Goal: Information Seeking & Learning: Learn about a topic

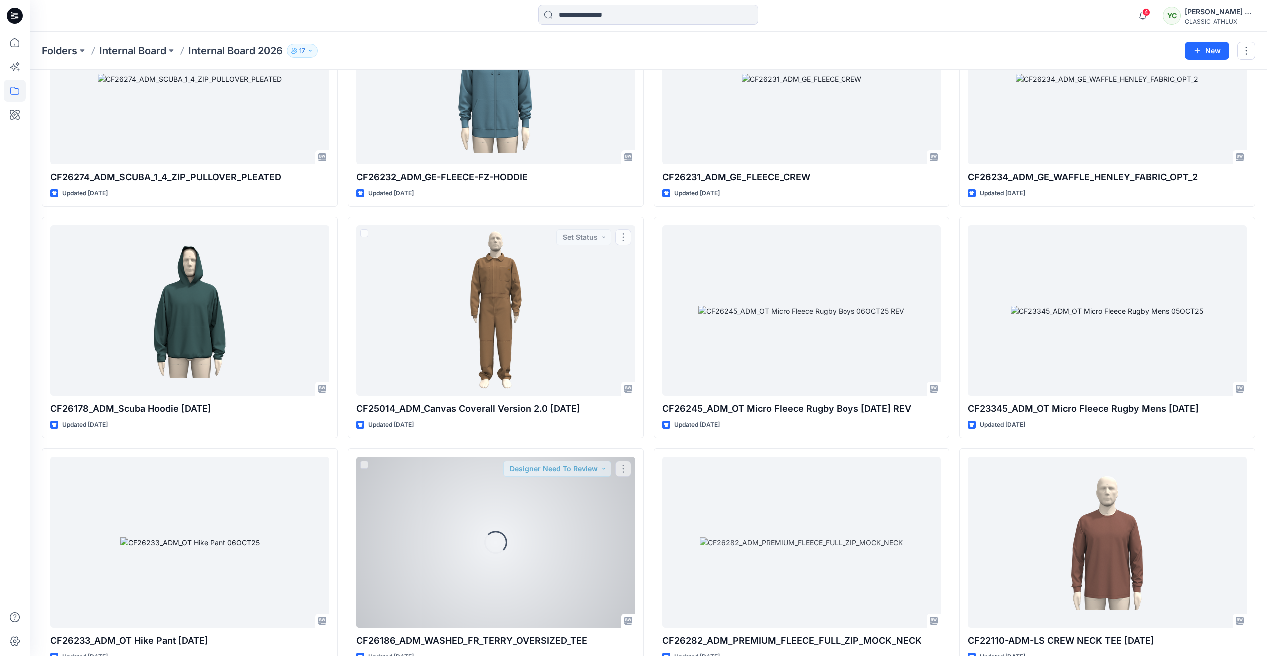
scroll to position [4184, 0]
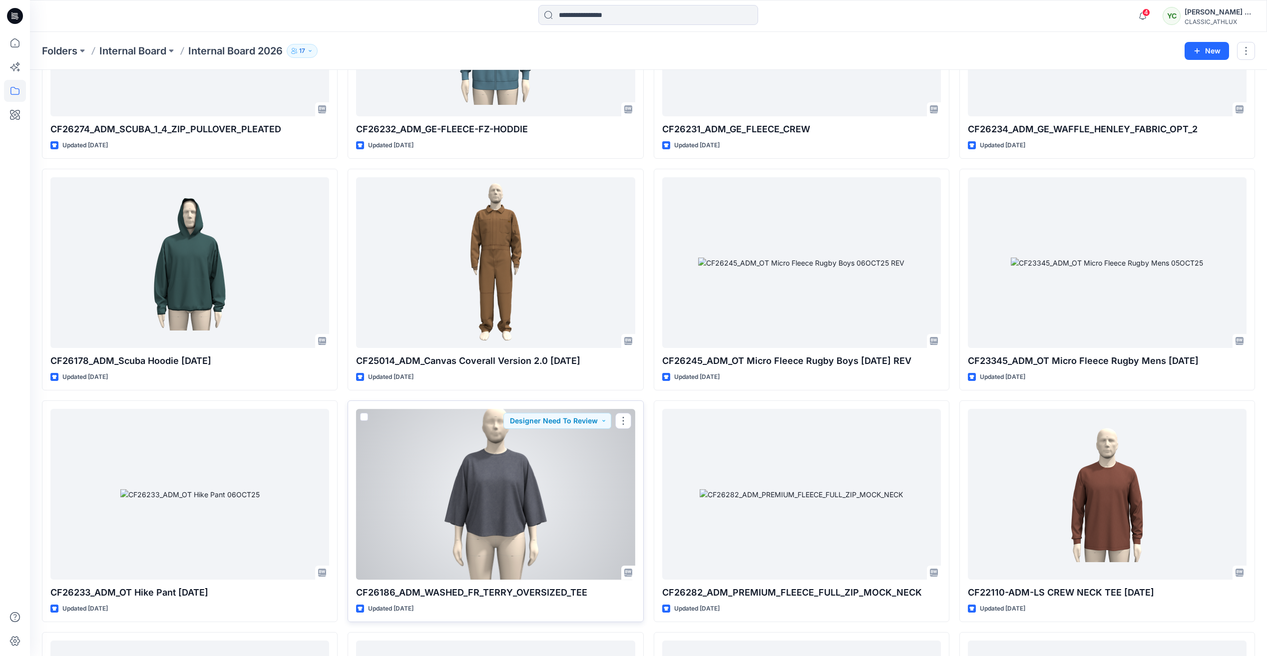
click at [599, 478] on div at bounding box center [495, 494] width 279 height 170
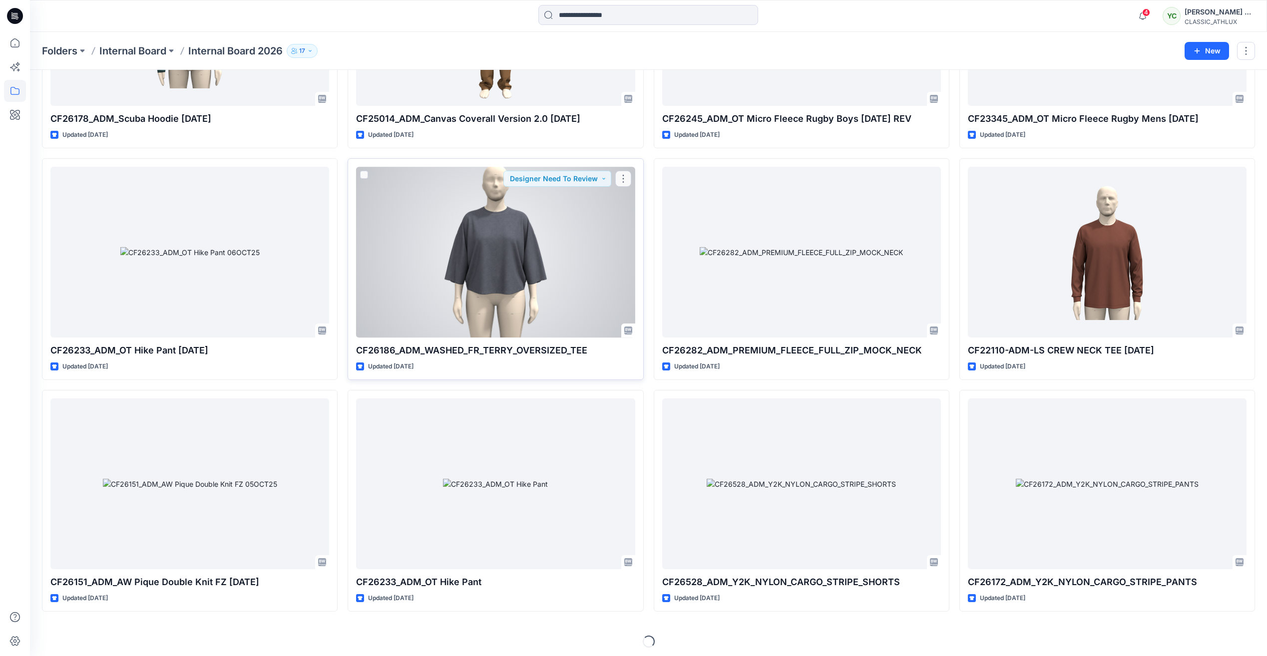
scroll to position [4429, 0]
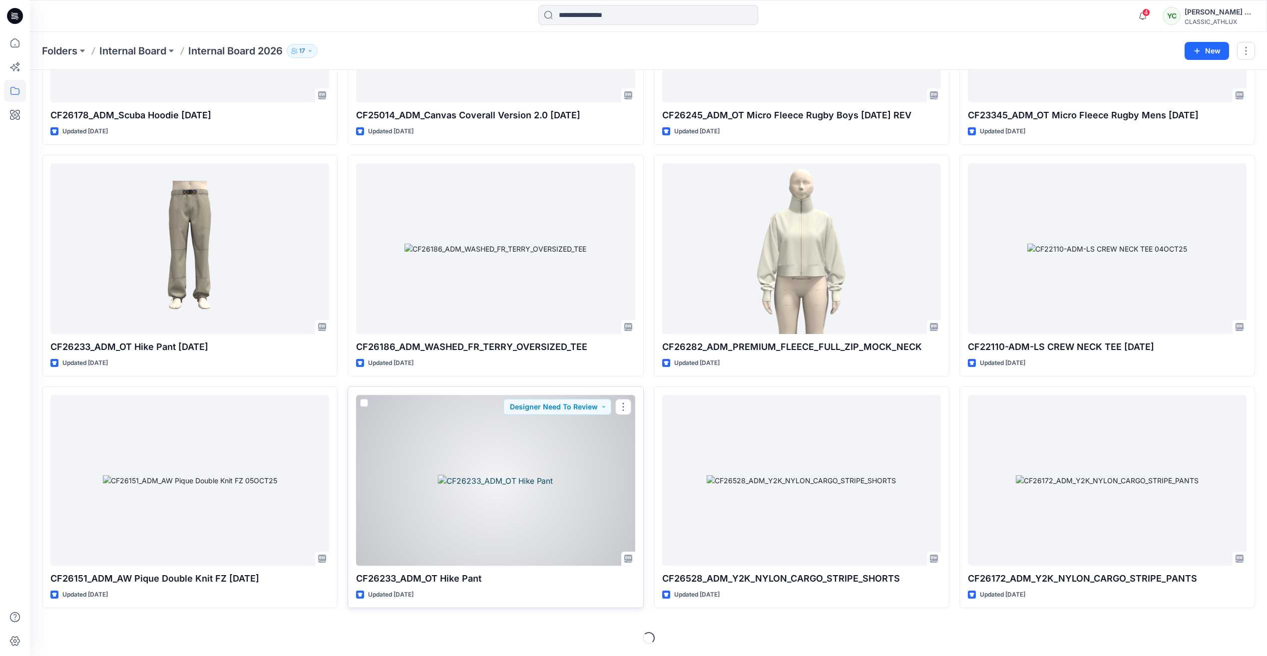
click at [523, 526] on div at bounding box center [495, 480] width 279 height 170
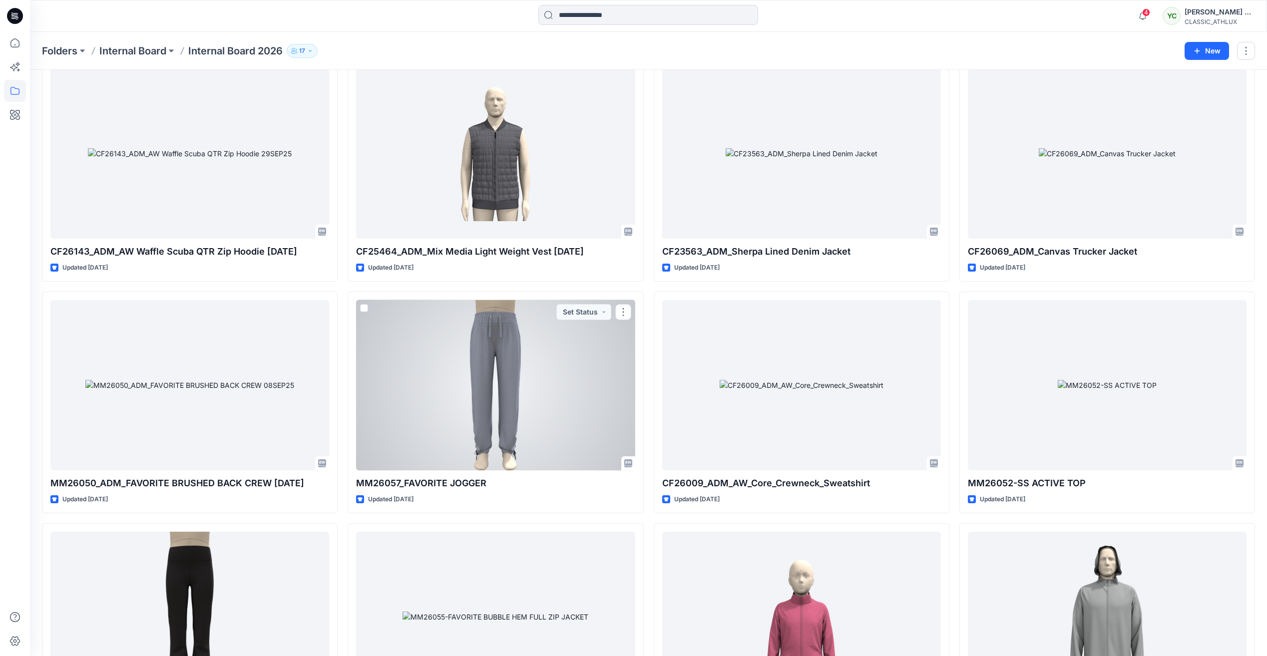
scroll to position [7810, 0]
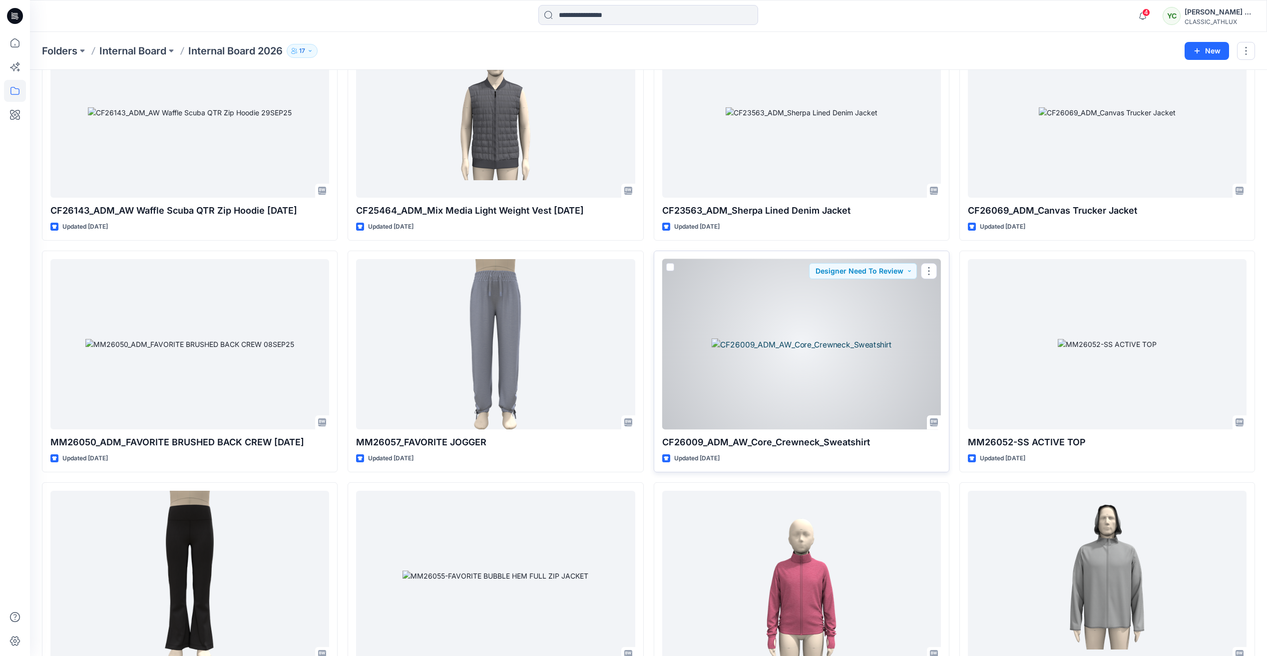
click at [820, 352] on div at bounding box center [801, 344] width 279 height 170
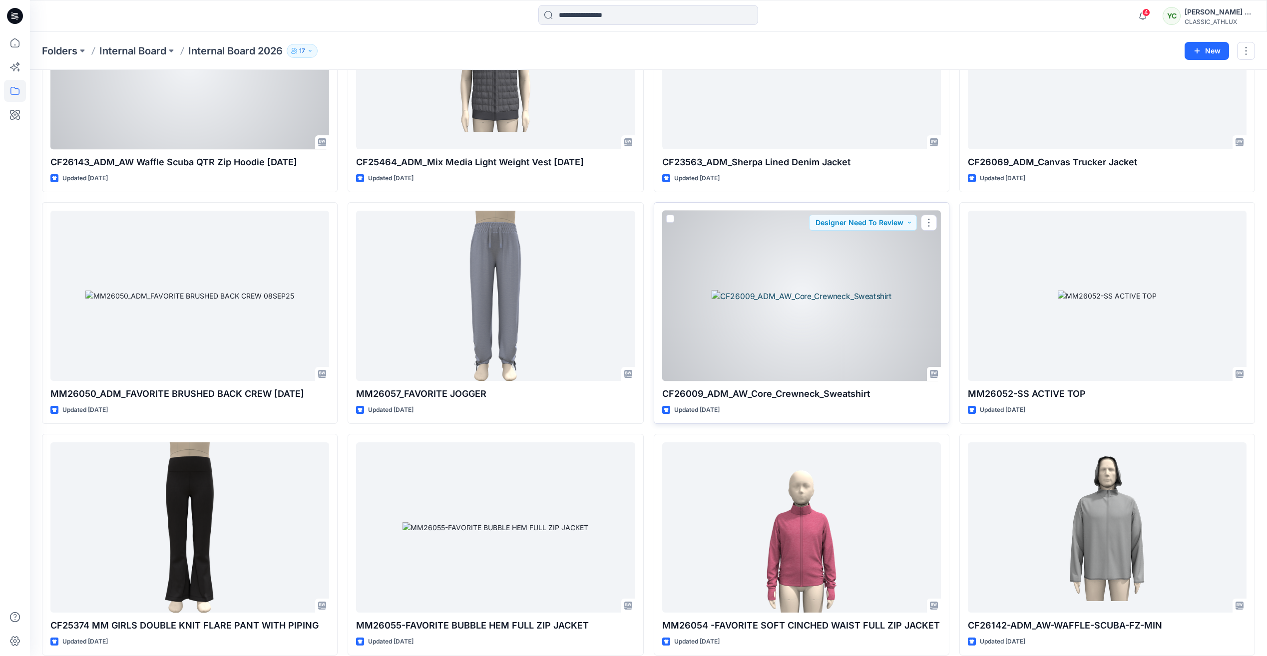
scroll to position [7905, 0]
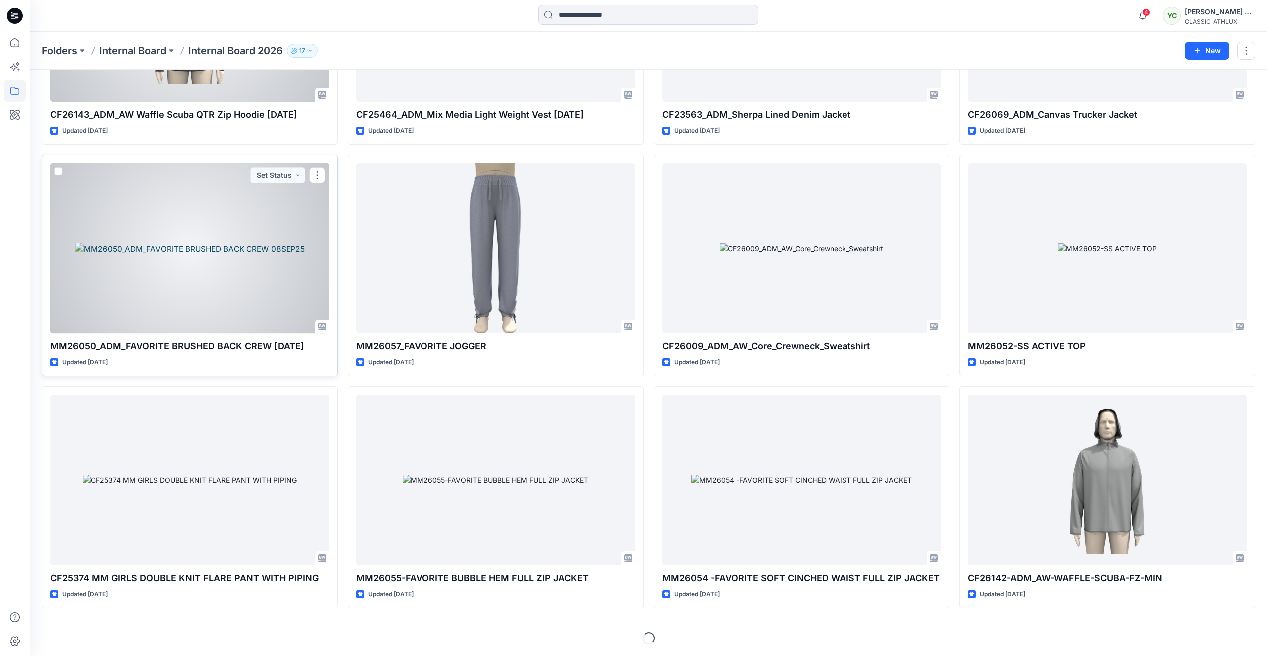
click at [195, 255] on div at bounding box center [189, 248] width 279 height 170
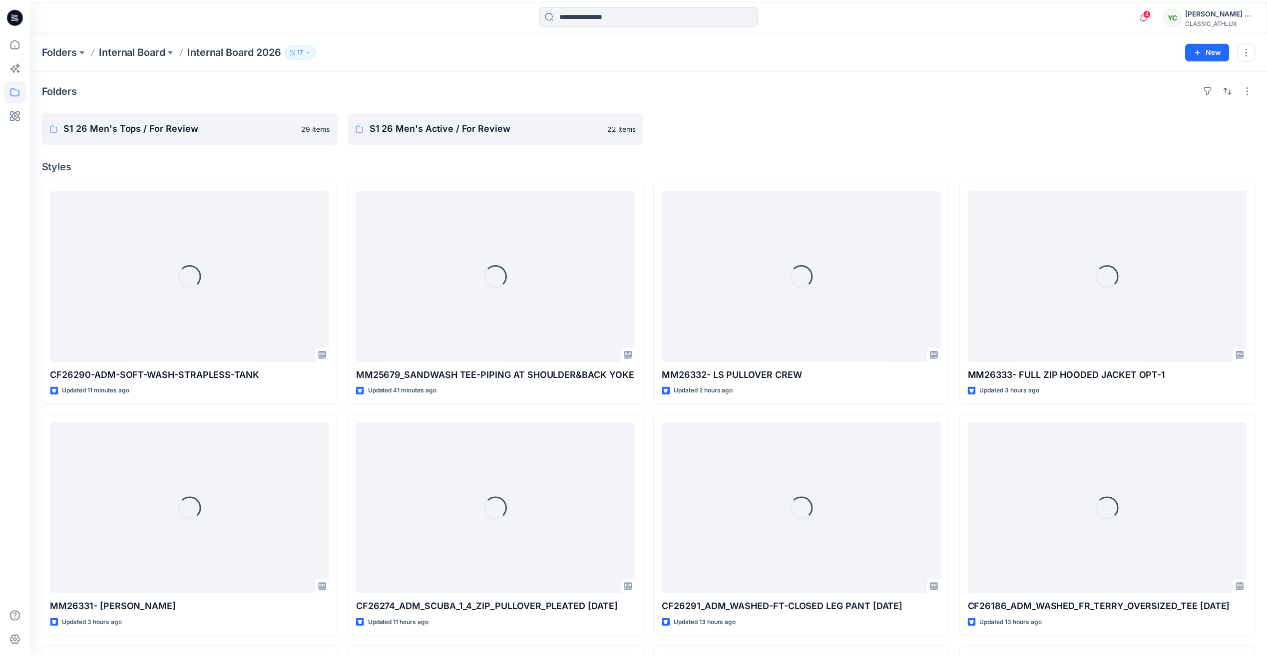
scroll to position [7905, 0]
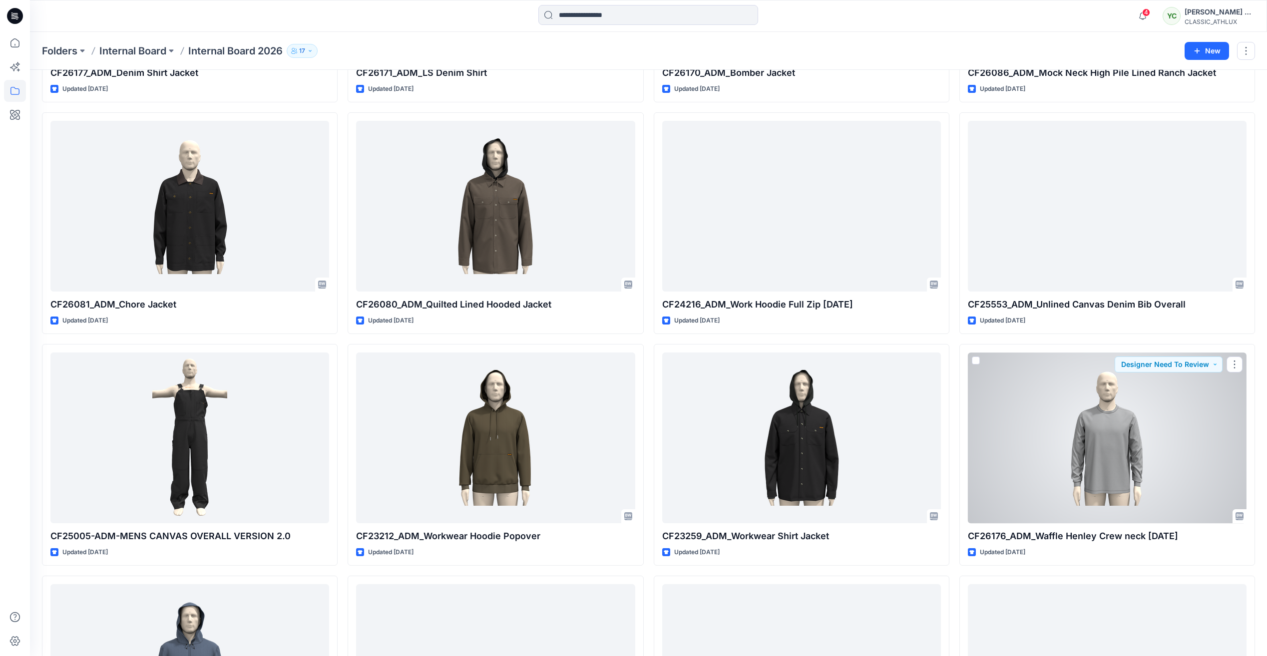
scroll to position [6307, 0]
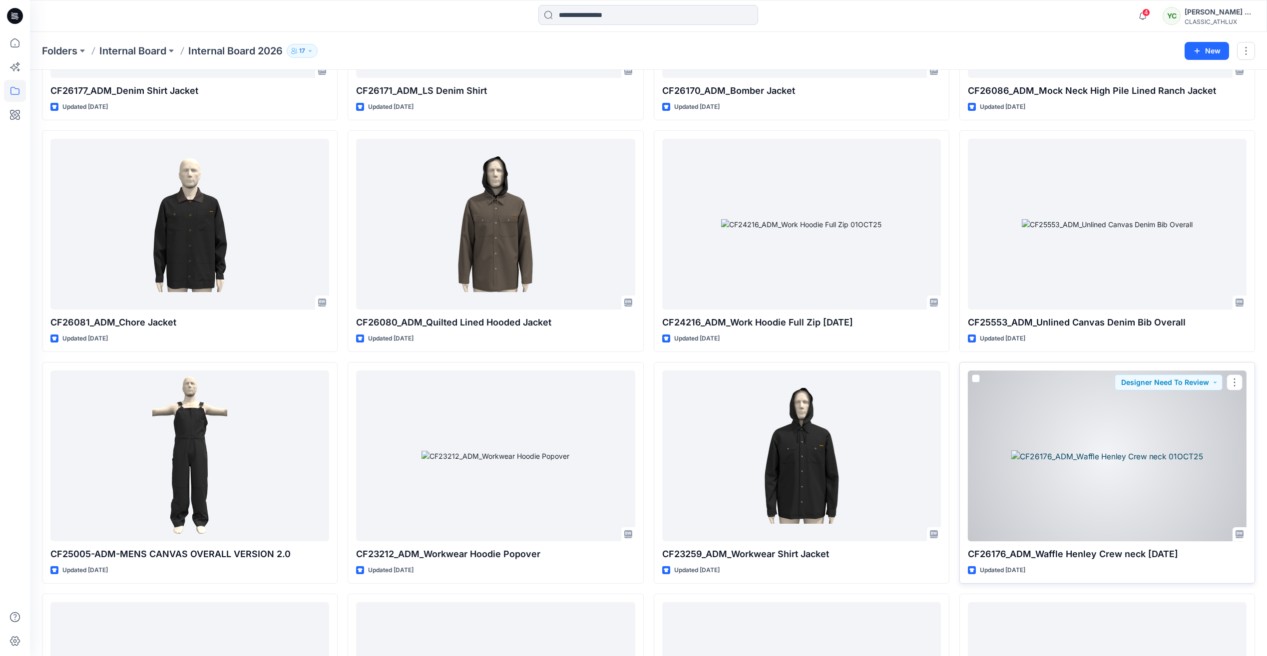
click at [1138, 441] on div at bounding box center [1107, 456] width 279 height 170
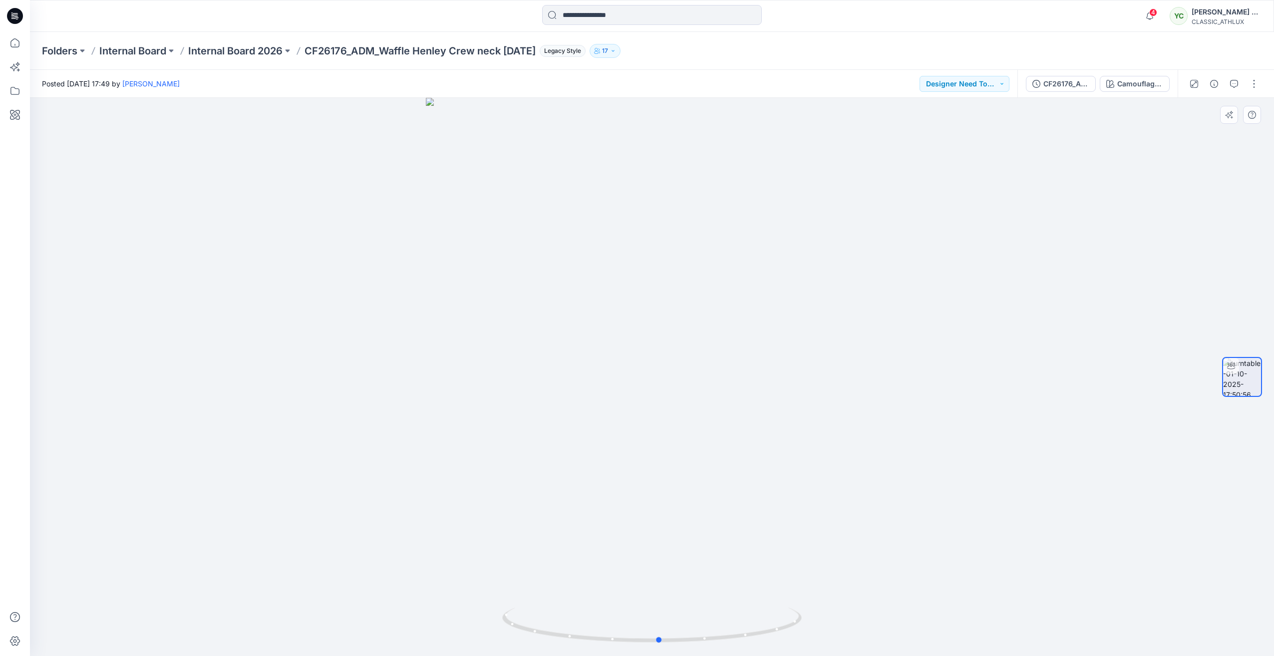
drag, startPoint x: 649, startPoint y: 640, endPoint x: 357, endPoint y: 544, distance: 307.3
click at [357, 544] on div at bounding box center [652, 377] width 1244 height 558
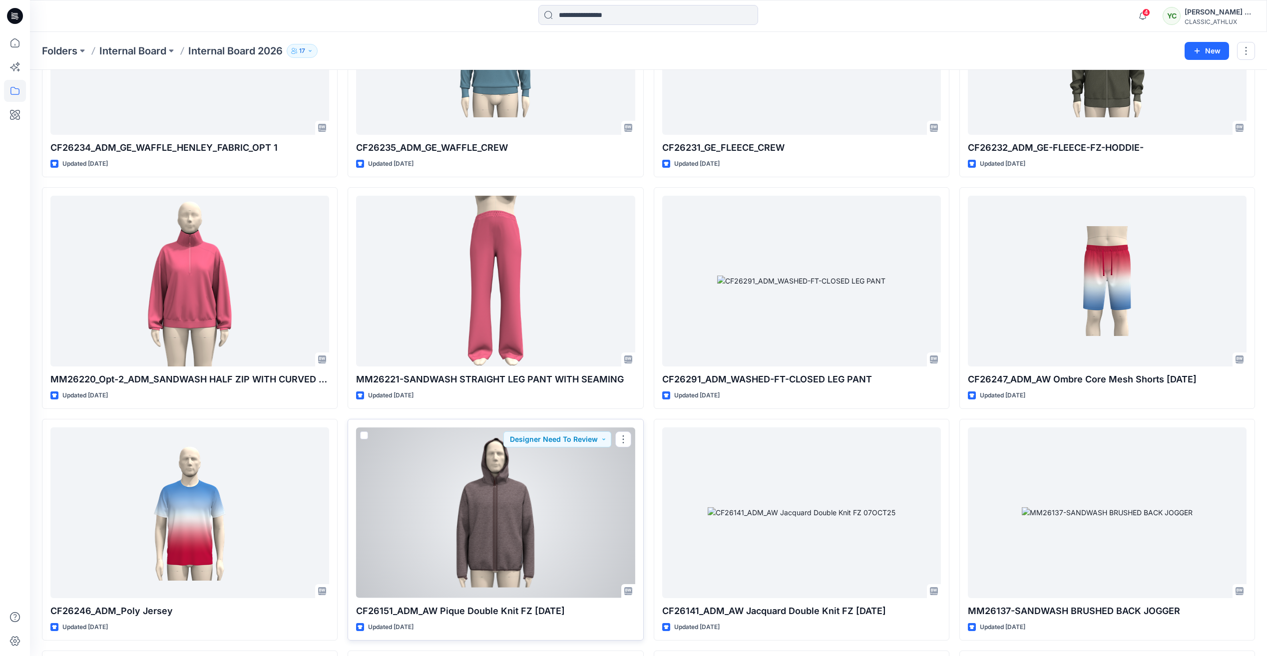
scroll to position [3211, 0]
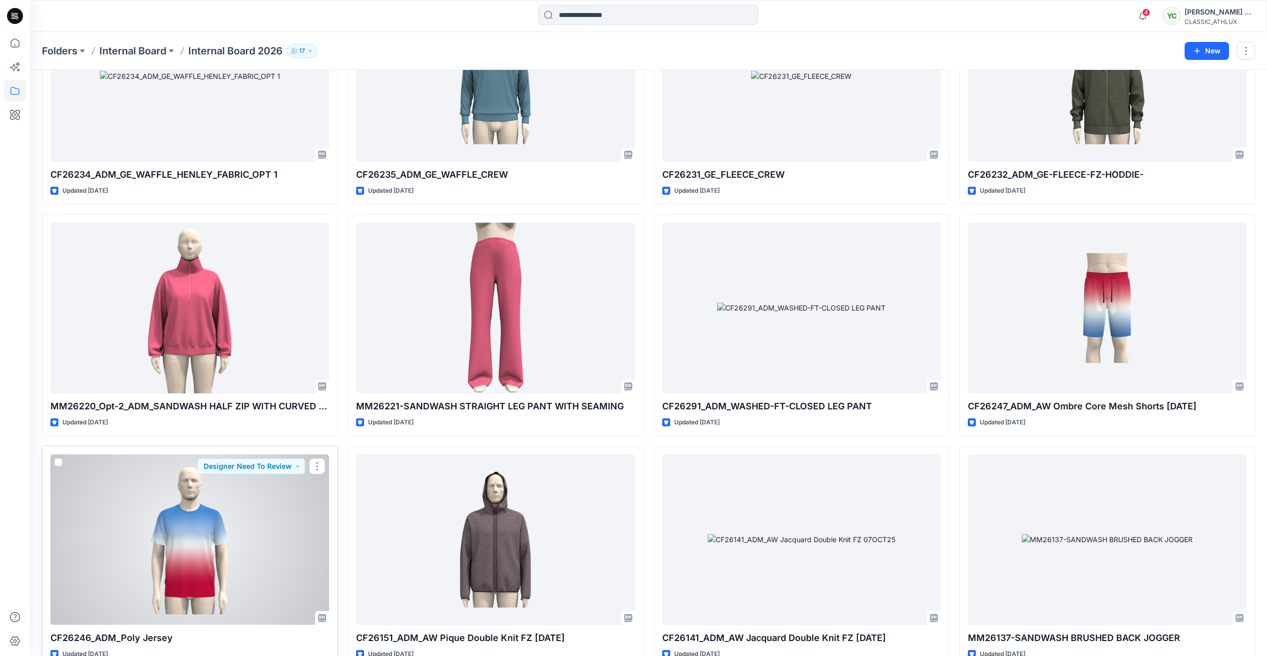
click at [168, 527] on div at bounding box center [189, 539] width 279 height 170
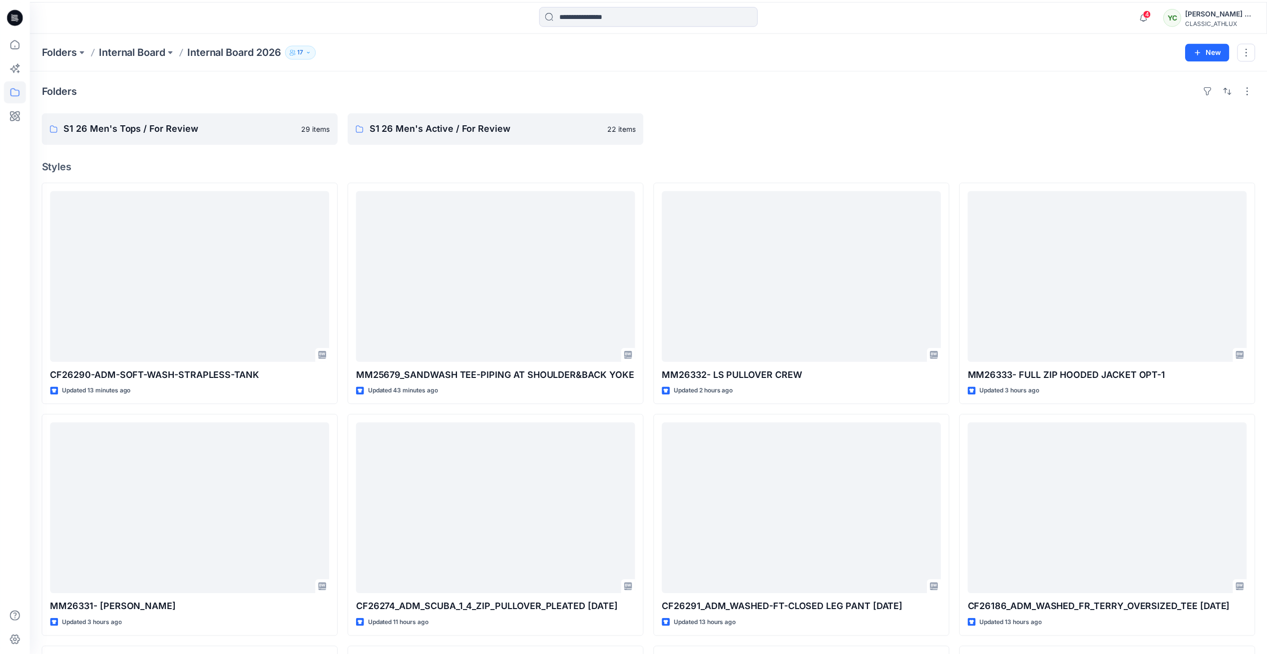
scroll to position [3211, 0]
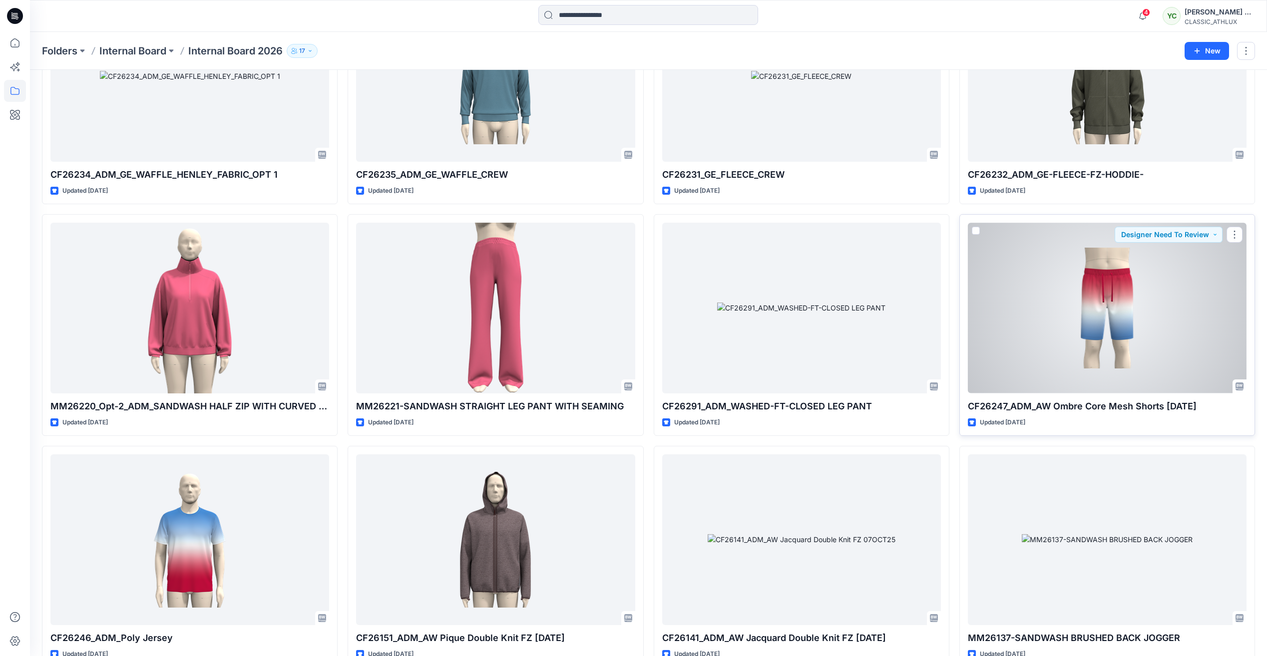
click at [1033, 349] on div at bounding box center [1107, 308] width 279 height 170
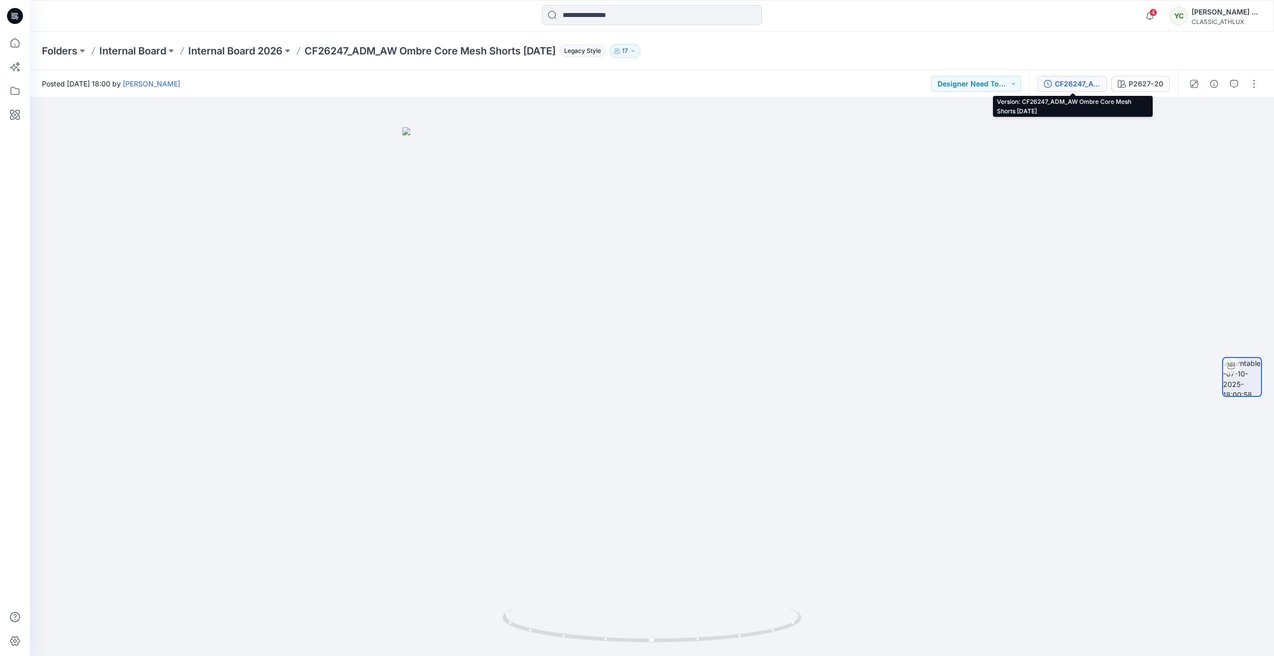
click at [1087, 80] on div "CF26247_ADM_AW Ombre Core Mesh Shorts 01OCT25" at bounding box center [1078, 83] width 46 height 11
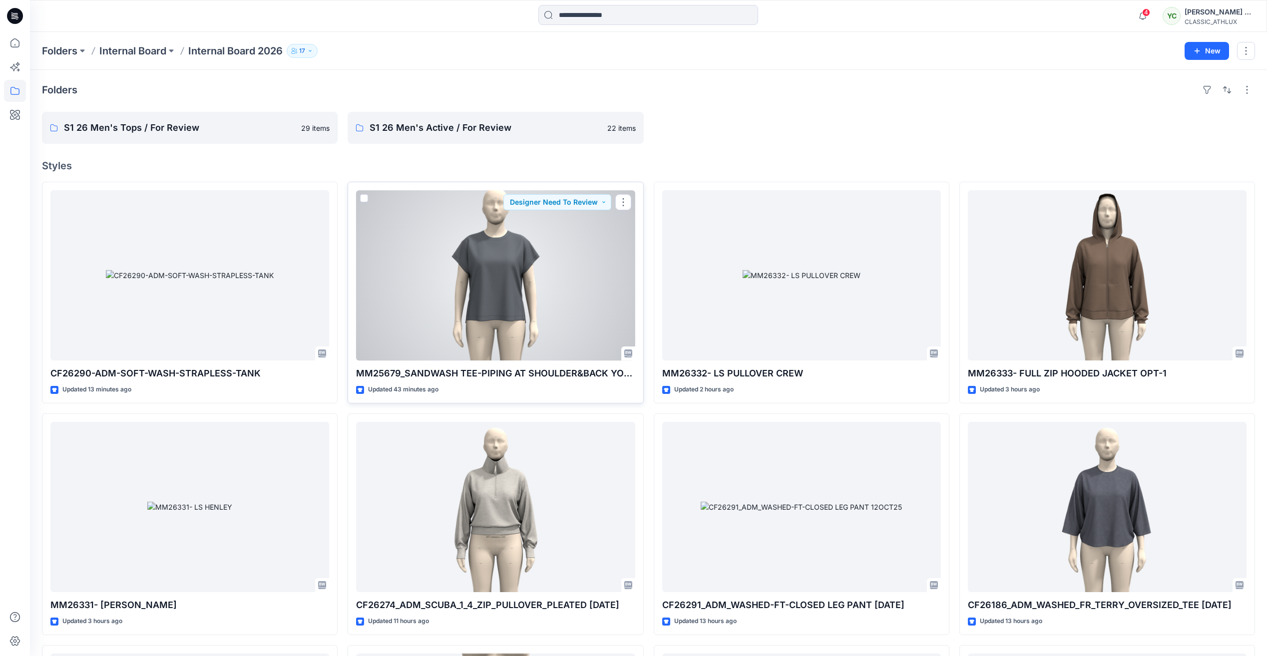
click at [465, 293] on div at bounding box center [495, 275] width 279 height 170
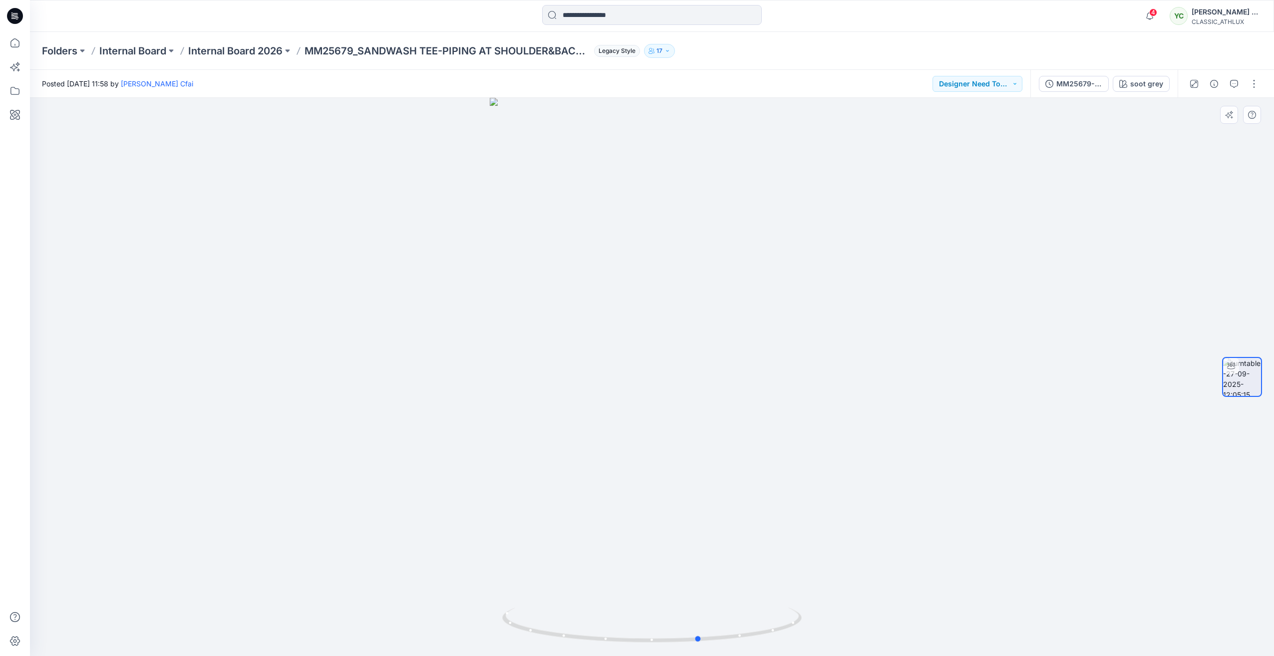
drag, startPoint x: 651, startPoint y: 643, endPoint x: 399, endPoint y: 614, distance: 253.3
click at [399, 614] on div at bounding box center [652, 377] width 1244 height 558
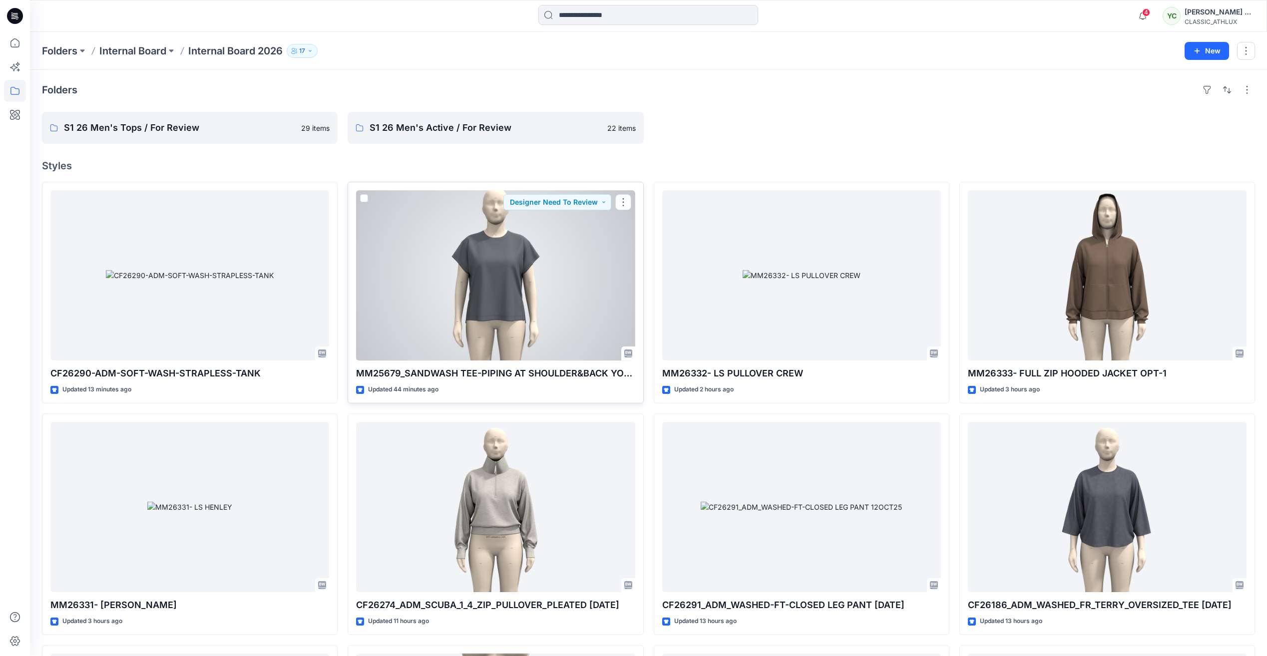
click at [559, 286] on div at bounding box center [495, 275] width 279 height 170
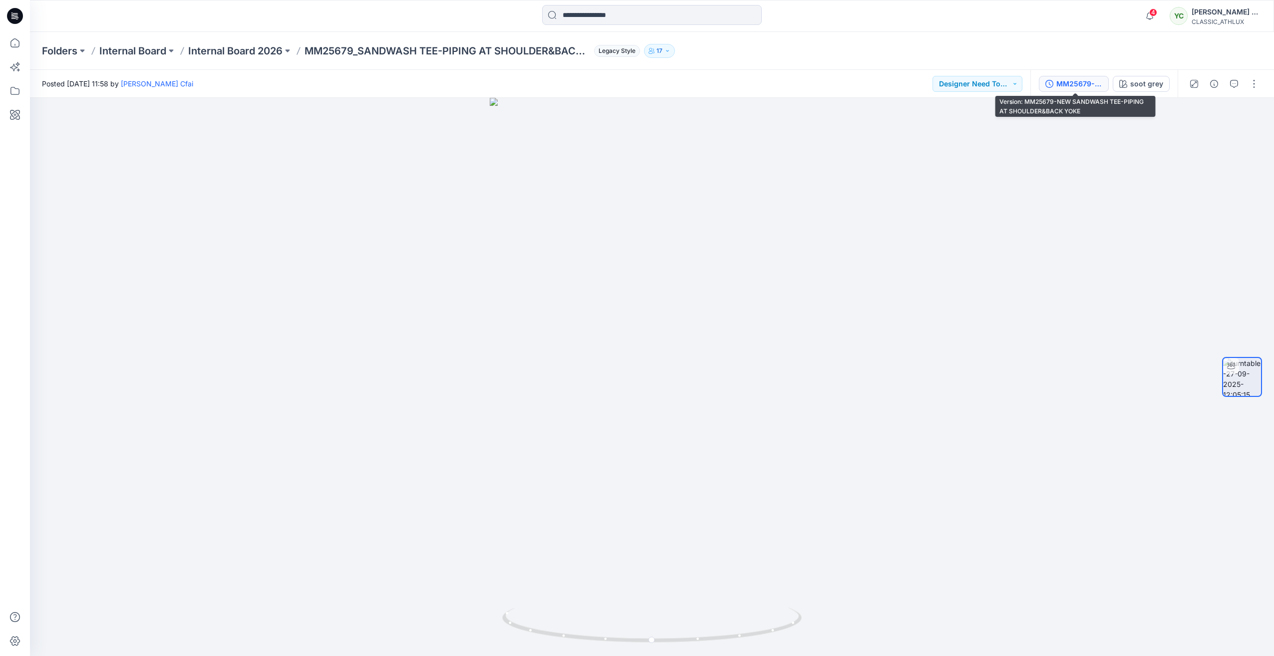
click at [1091, 83] on div "MM25679-NEW SANDWASH TEE-PIPING AT SHOULDER&BACK YOKE" at bounding box center [1080, 83] width 46 height 11
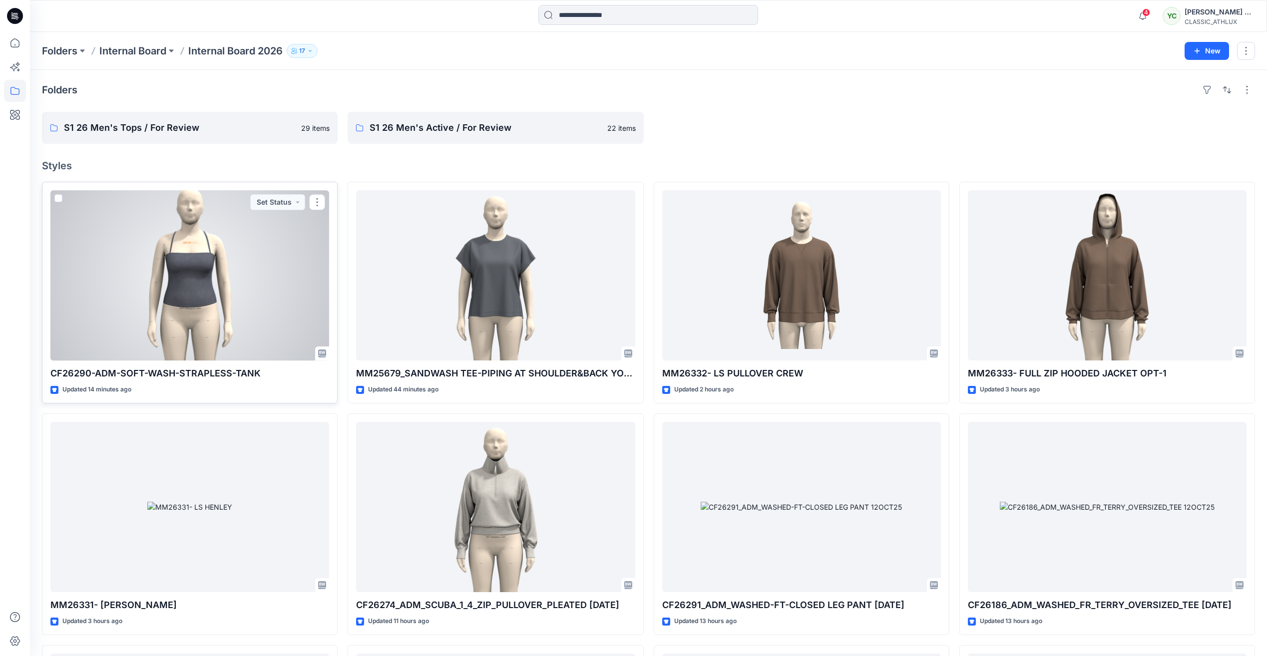
click at [247, 274] on div at bounding box center [189, 275] width 279 height 170
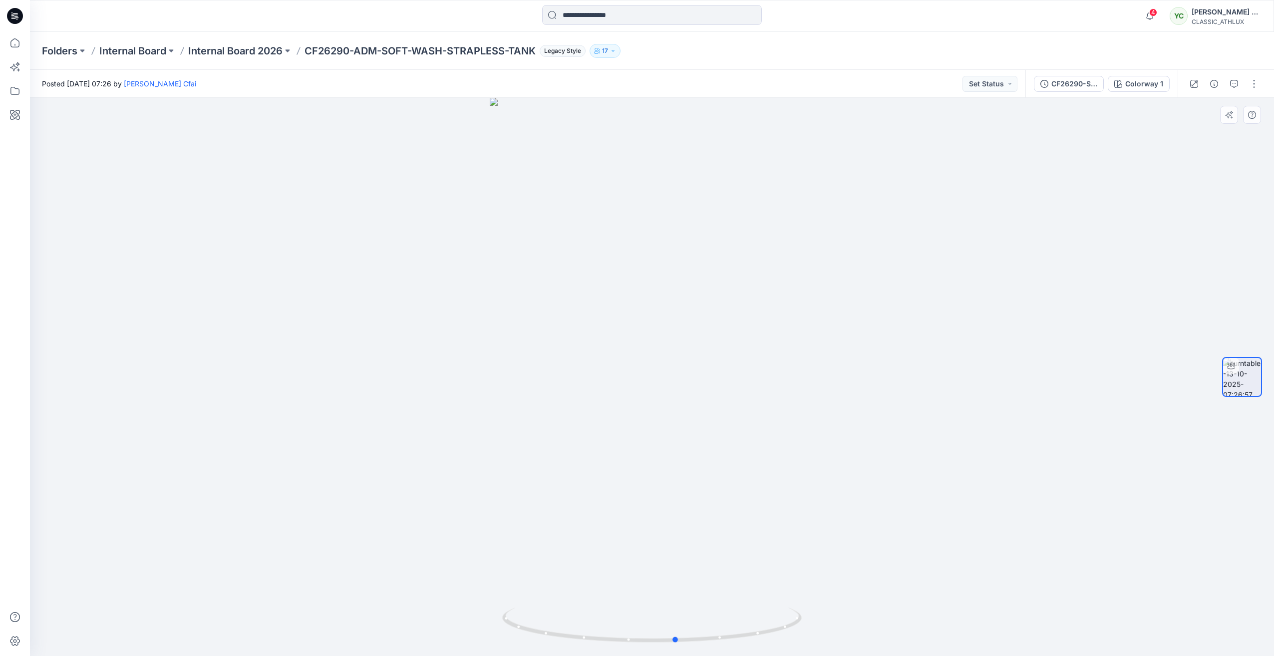
drag, startPoint x: 652, startPoint y: 643, endPoint x: 377, endPoint y: 624, distance: 275.8
click at [377, 624] on div at bounding box center [652, 377] width 1244 height 558
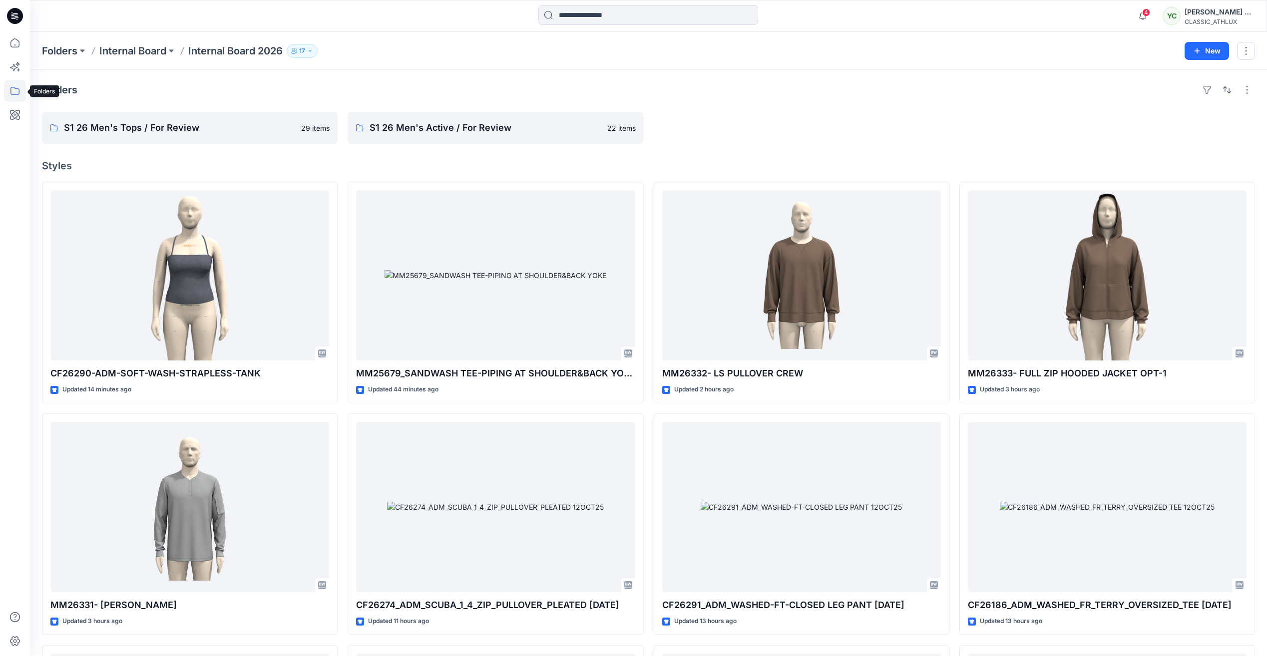
click at [15, 88] on icon at bounding box center [15, 91] width 22 height 22
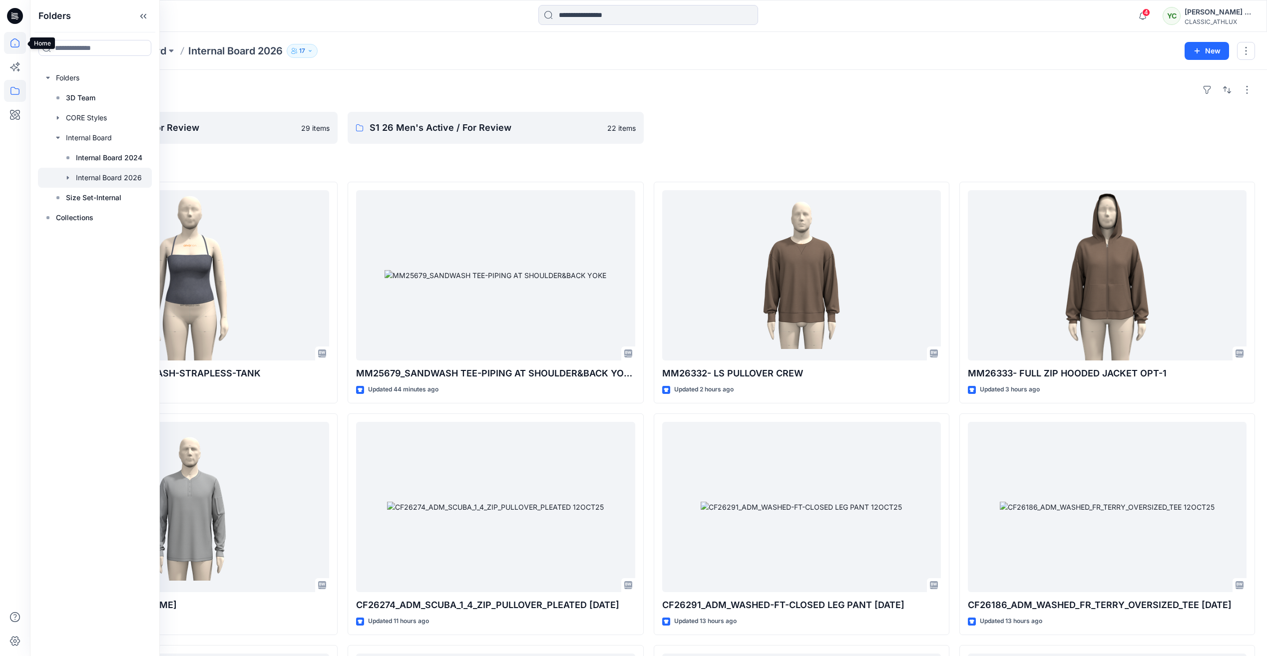
click at [11, 43] on icon at bounding box center [15, 43] width 22 height 22
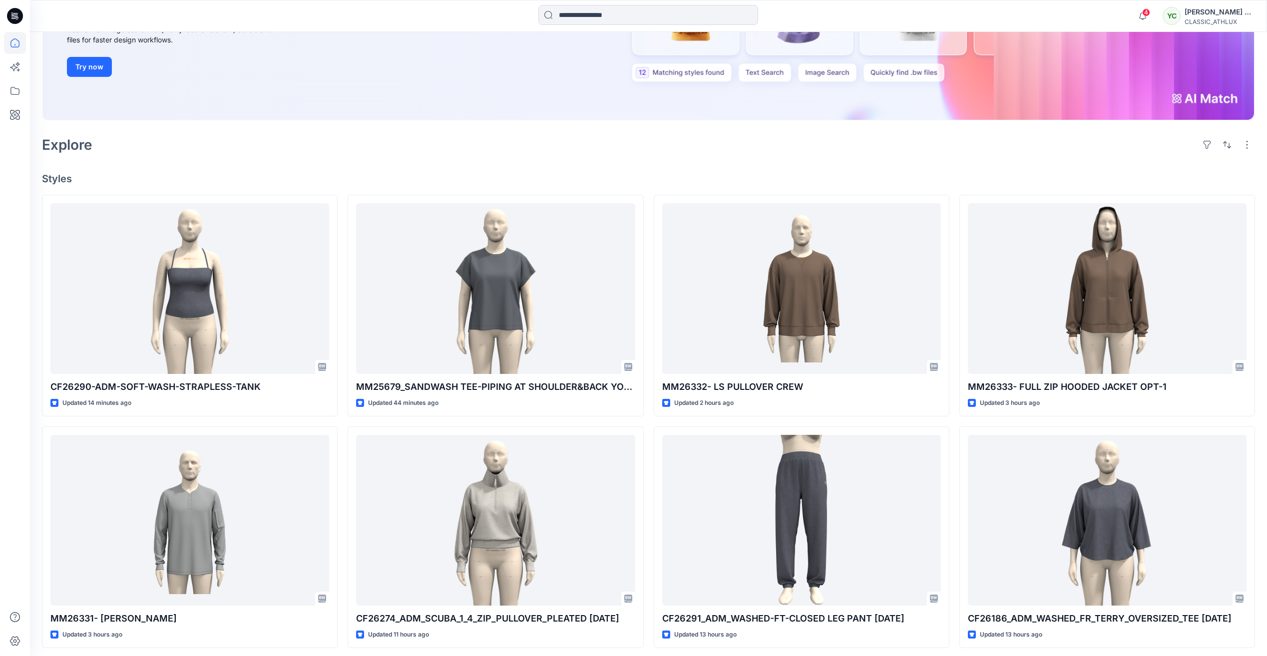
scroll to position [200, 0]
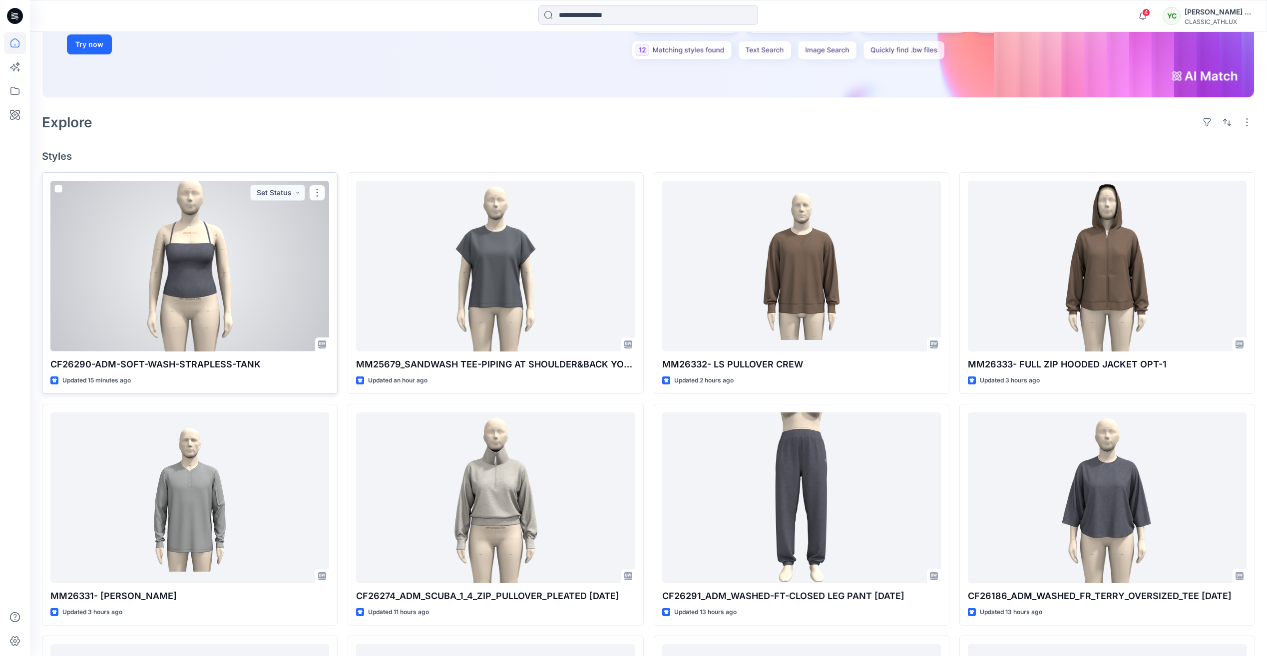
click at [223, 275] on div at bounding box center [189, 266] width 279 height 170
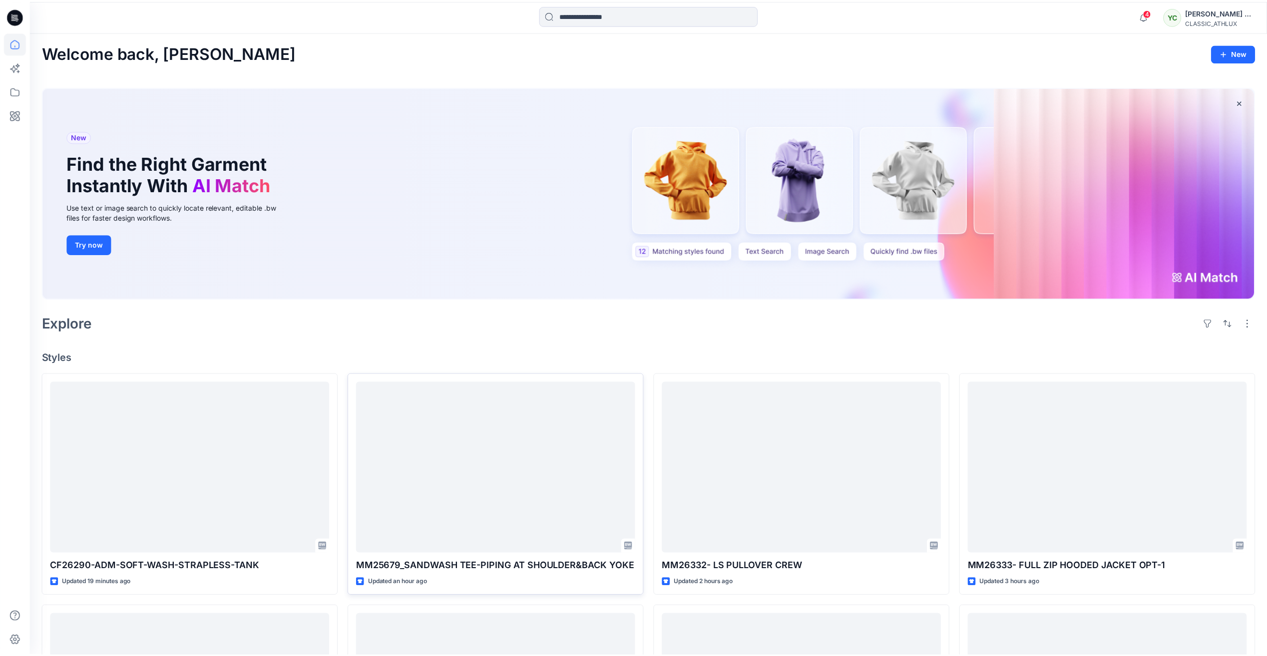
scroll to position [200, 0]
